Goal: Check status: Check status

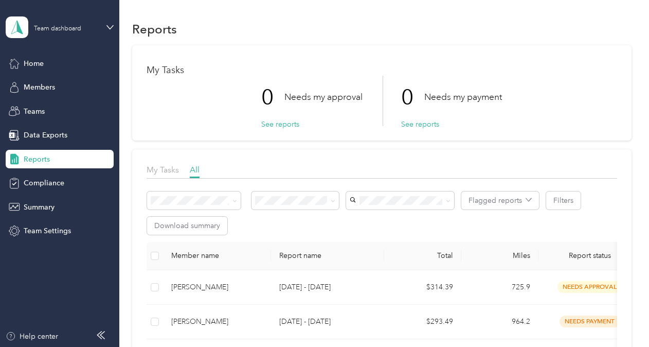
scroll to position [146, 0]
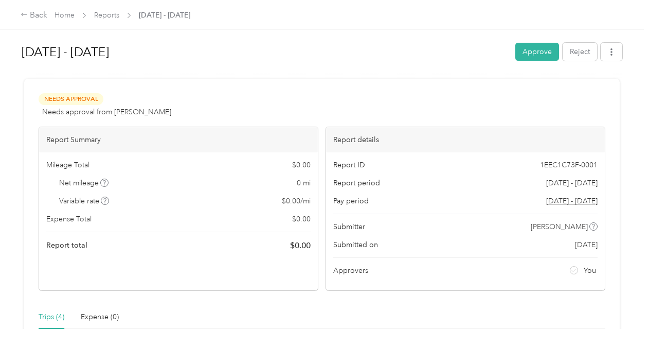
click at [181, 153] on div "Mileage Total $ 0.00 Net mileage 0 mi Variable rate $ 0.00 / mi Expense Total $…" at bounding box center [178, 205] width 279 height 106
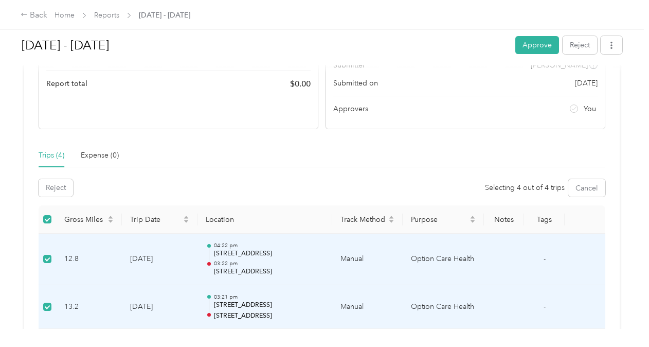
scroll to position [178, 0]
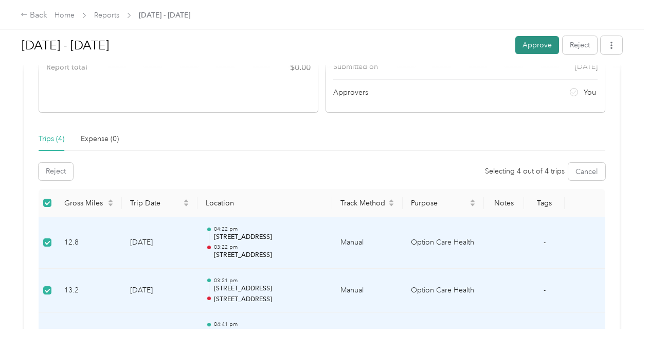
click at [531, 44] on button "Approve" at bounding box center [537, 45] width 44 height 18
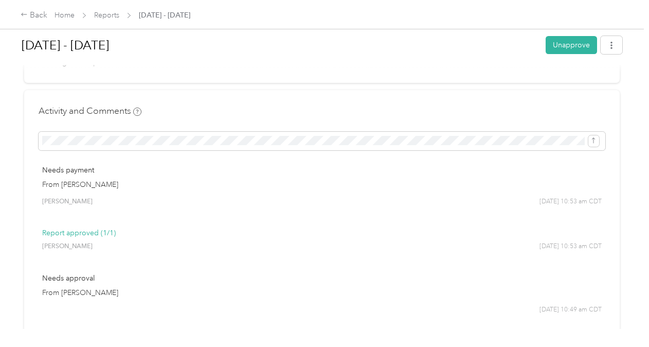
scroll to position [541, 0]
click at [366, 309] on div "Needs approval From [PERSON_NAME] [DATE] 10:49 am CDT" at bounding box center [322, 294] width 567 height 56
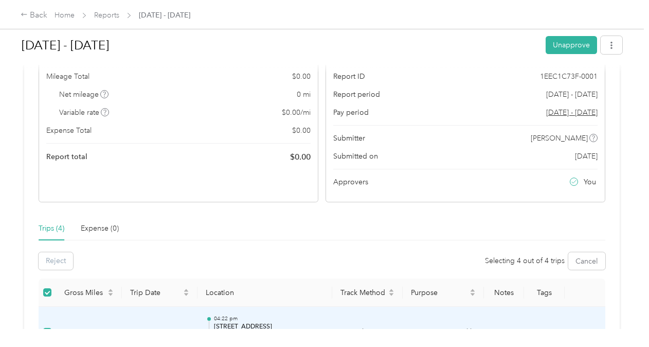
scroll to position [84, 0]
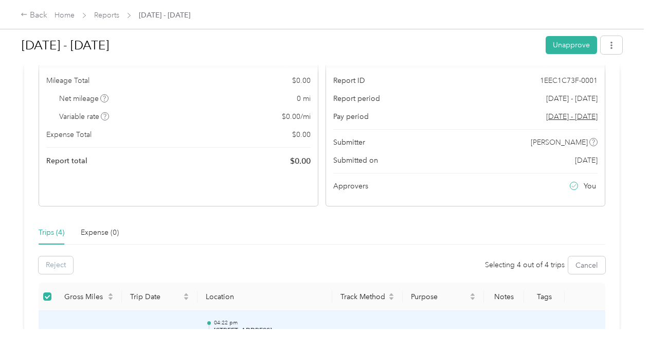
click at [86, 84] on span "Mileage Total" at bounding box center [67, 80] width 43 height 11
click at [611, 43] on icon "button" at bounding box center [611, 45] width 7 height 7
click at [439, 49] on h1 "[DATE] - [DATE]" at bounding box center [280, 45] width 517 height 25
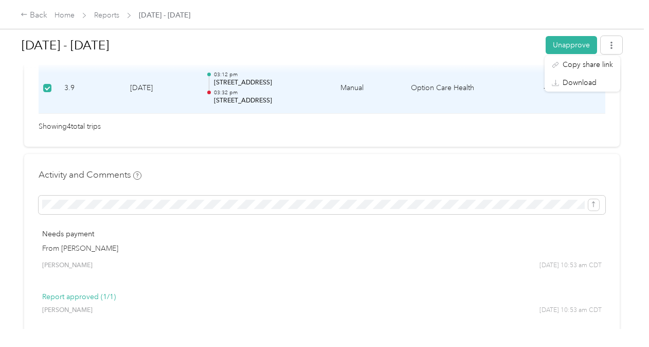
scroll to position [479, 0]
click at [386, 298] on p "Report approved (1/1)" at bounding box center [321, 296] width 559 height 11
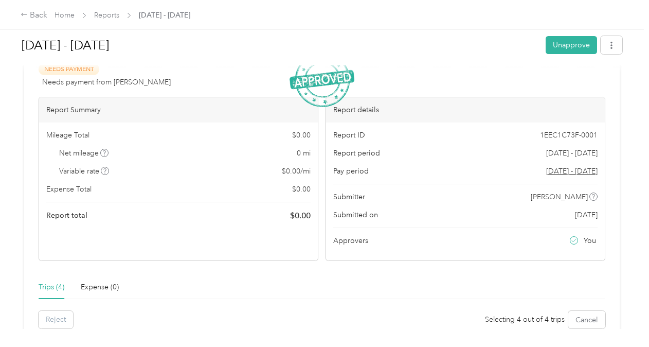
scroll to position [0, 0]
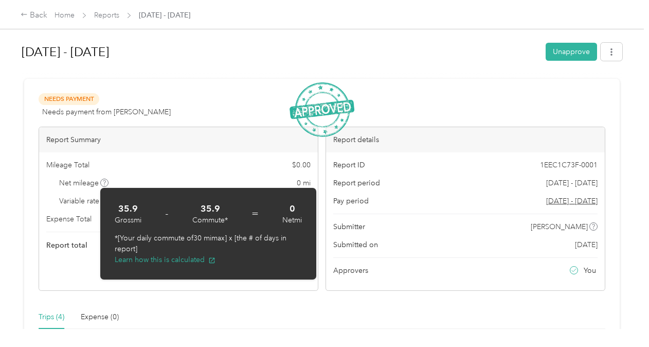
click at [245, 293] on div "Needs Payment Needs payment from [PERSON_NAME] View activity & comments Report …" at bounding box center [321, 352] width 595 height 547
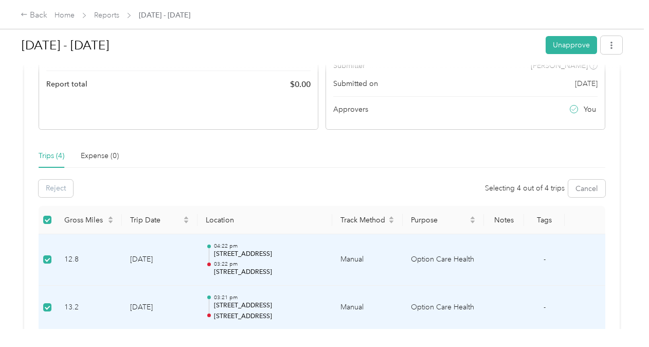
scroll to position [164, 0]
